Goal: Task Accomplishment & Management: Manage account settings

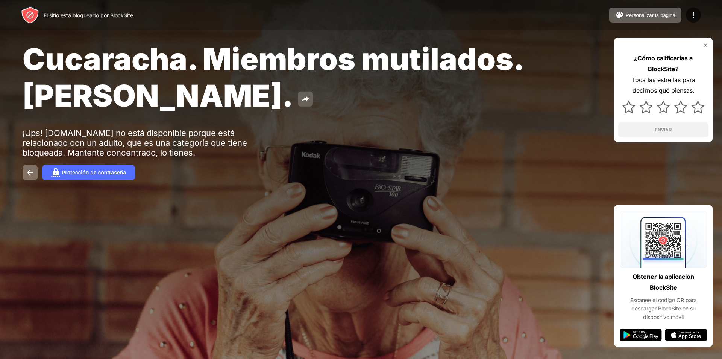
click at [301, 97] on img at bounding box center [305, 98] width 9 height 9
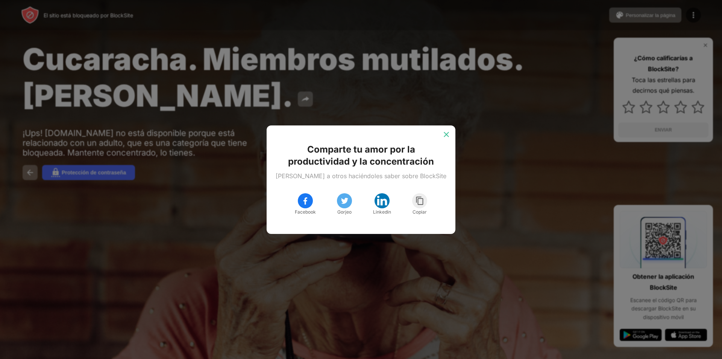
click at [446, 135] on img at bounding box center [447, 135] width 8 height 8
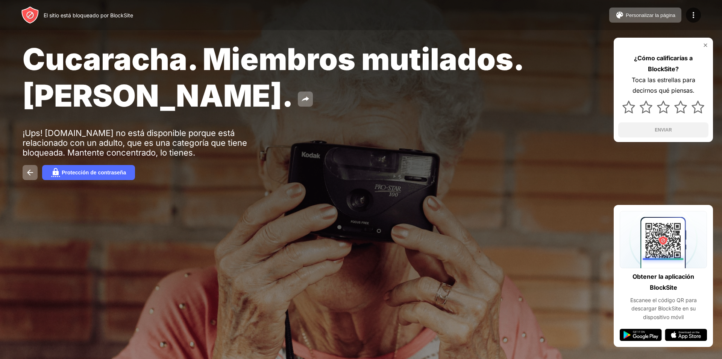
click at [704, 44] on img at bounding box center [706, 45] width 6 height 6
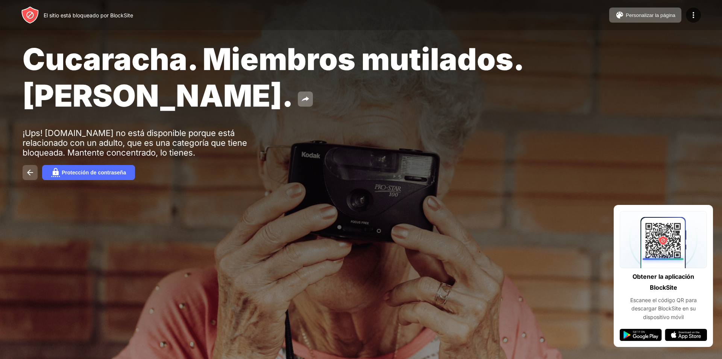
click at [33, 169] on img at bounding box center [30, 172] width 9 height 9
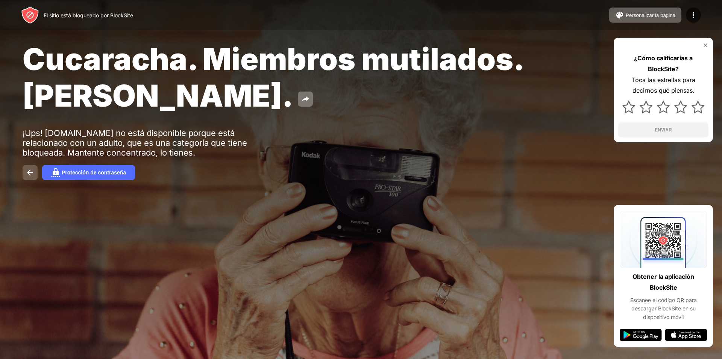
click at [32, 170] on img at bounding box center [30, 172] width 9 height 9
